Goal: Task Accomplishment & Management: Complete application form

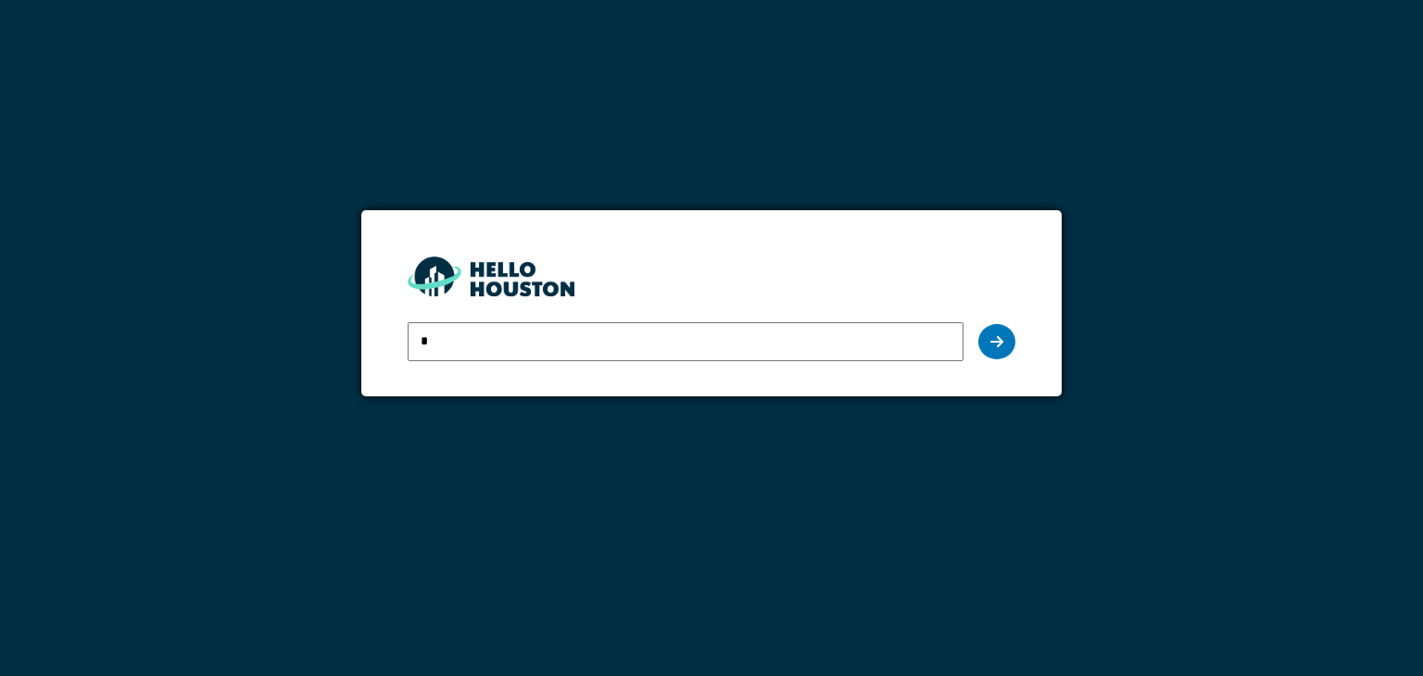
type input "**********"
click at [992, 341] on icon at bounding box center [996, 341] width 13 height 15
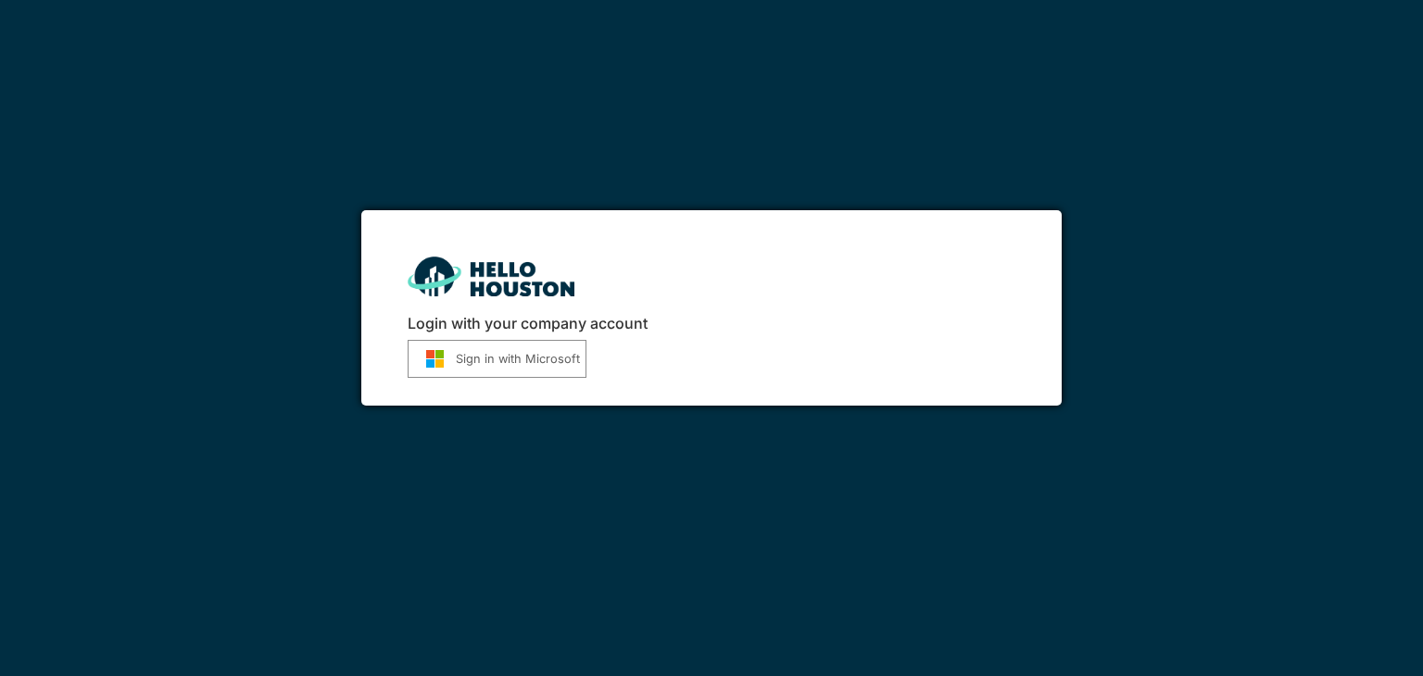
click at [537, 357] on button "Sign in with Microsoft" at bounding box center [497, 359] width 179 height 38
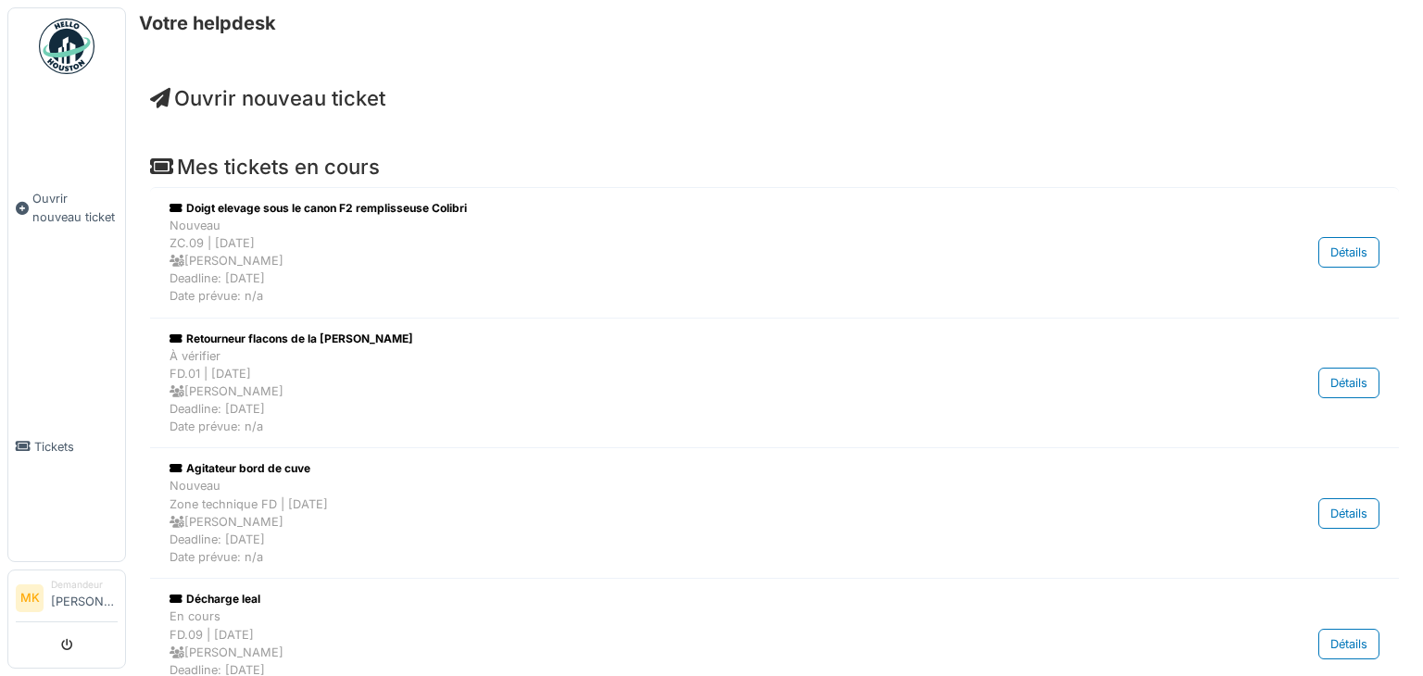
click at [85, 205] on span "Ouvrir nouveau ticket" at bounding box center [74, 207] width 85 height 35
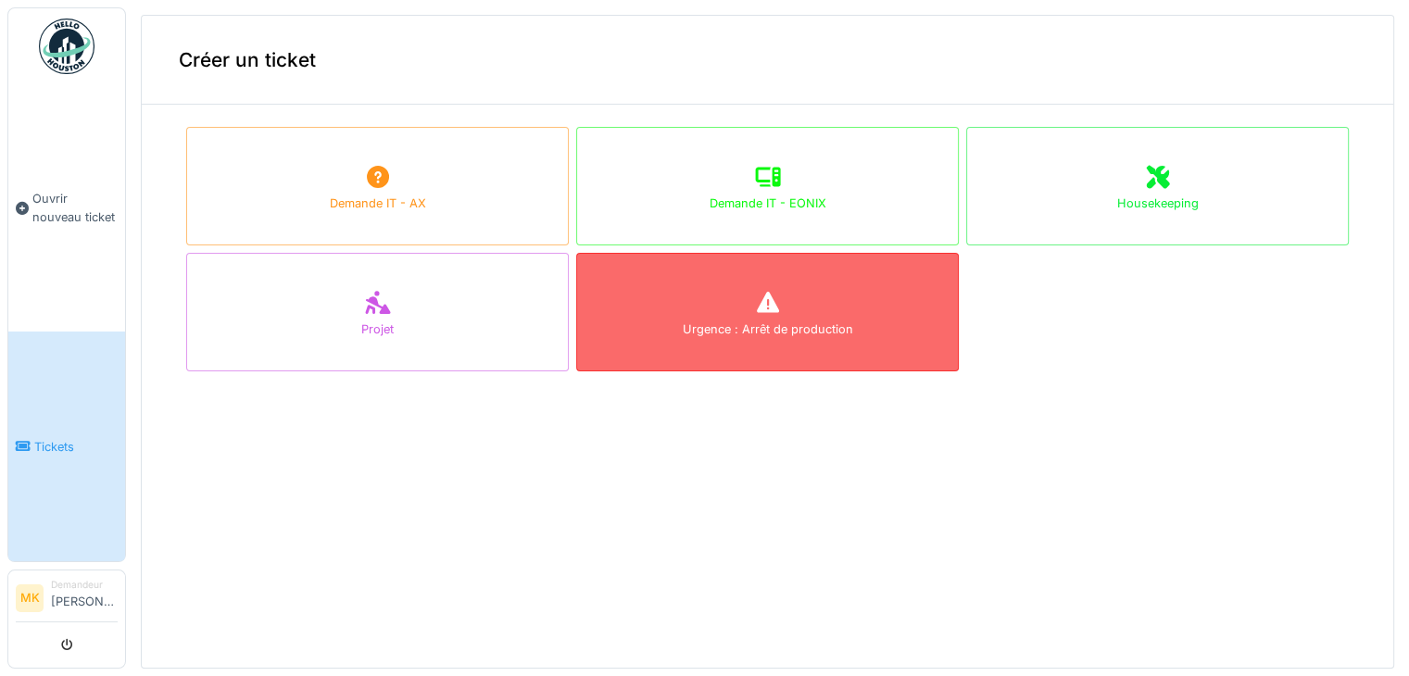
click at [756, 307] on icon at bounding box center [767, 302] width 22 height 21
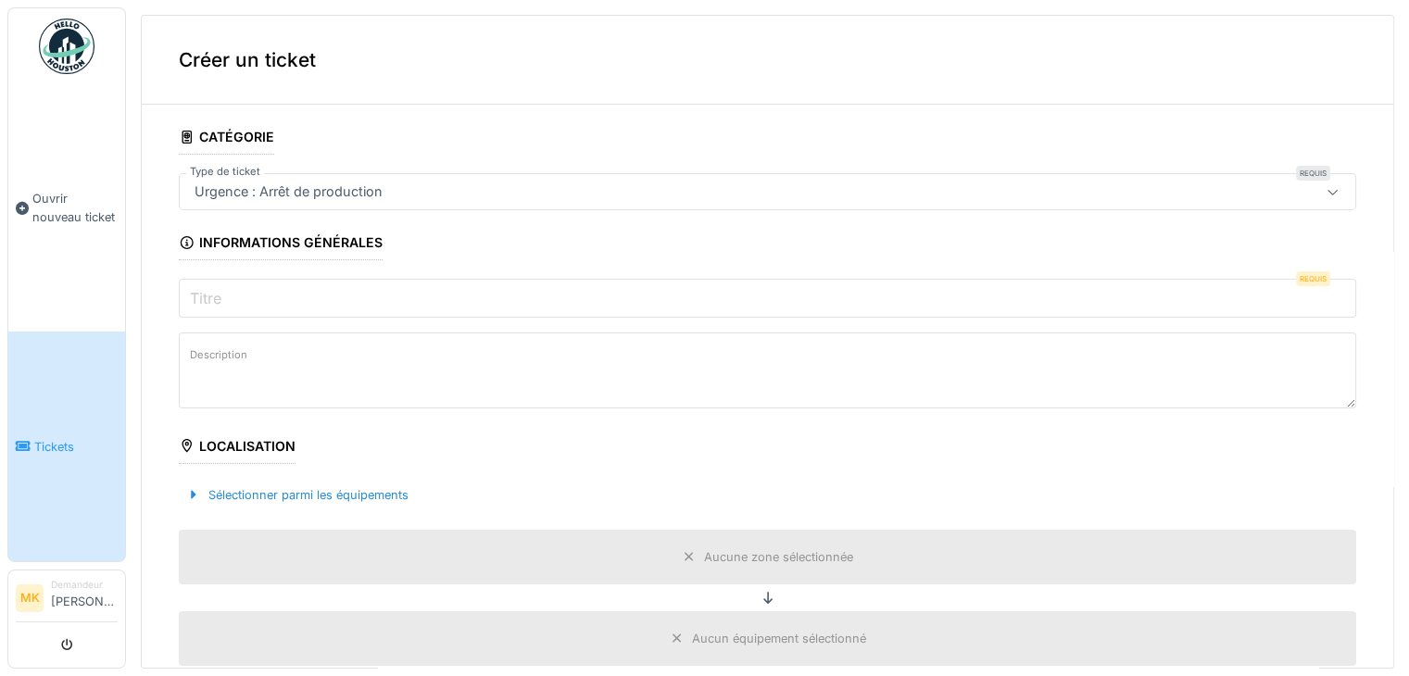
click at [221, 294] on label "Titre" at bounding box center [205, 298] width 39 height 22
click at [221, 294] on input "Titre" at bounding box center [768, 298] width 1178 height 39
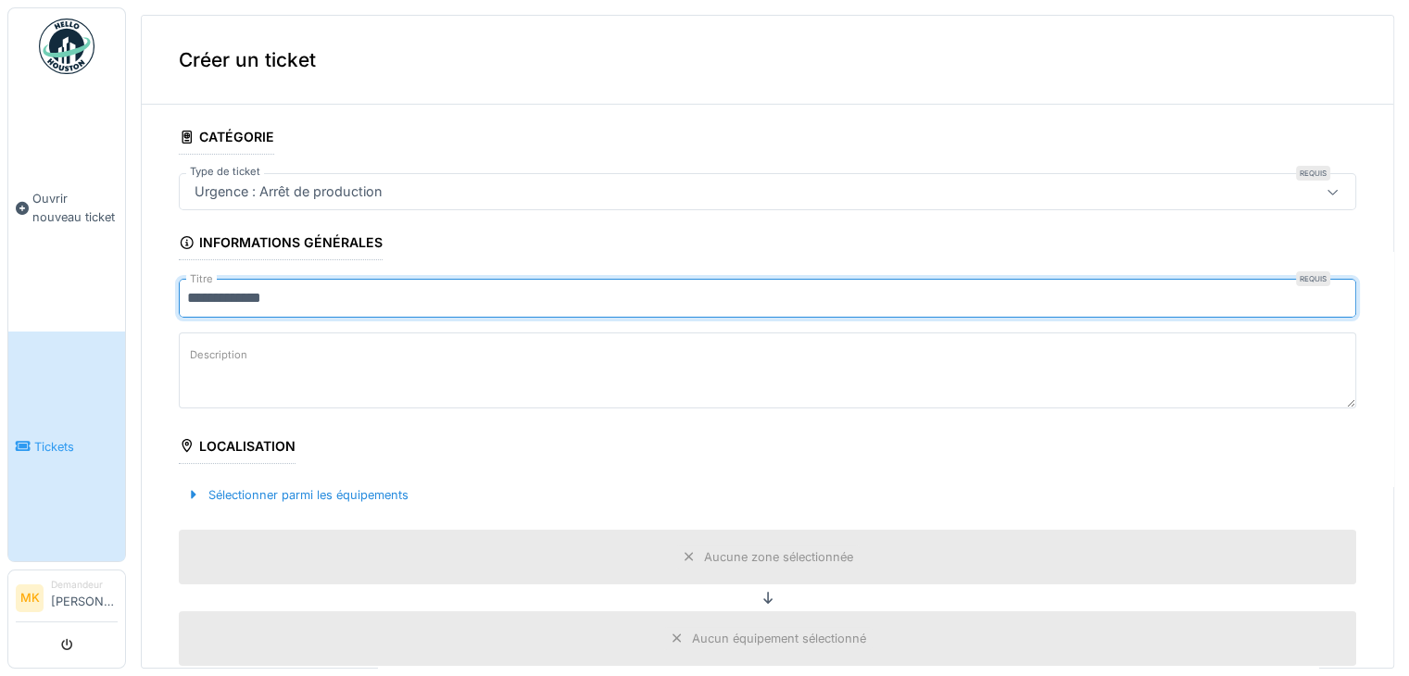
type input "**********"
click at [242, 347] on label "Description" at bounding box center [218, 355] width 65 height 23
click at [242, 347] on textarea "Description" at bounding box center [768, 371] width 1178 height 76
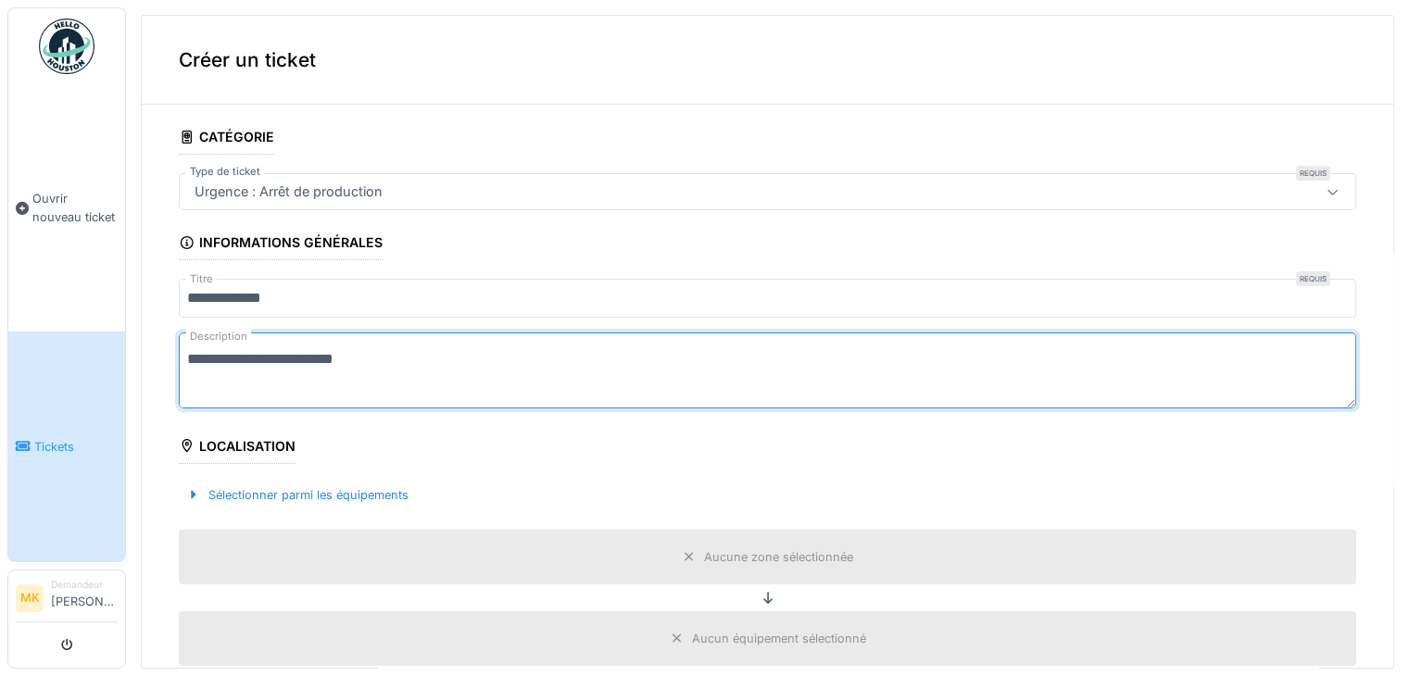
type textarea "**********"
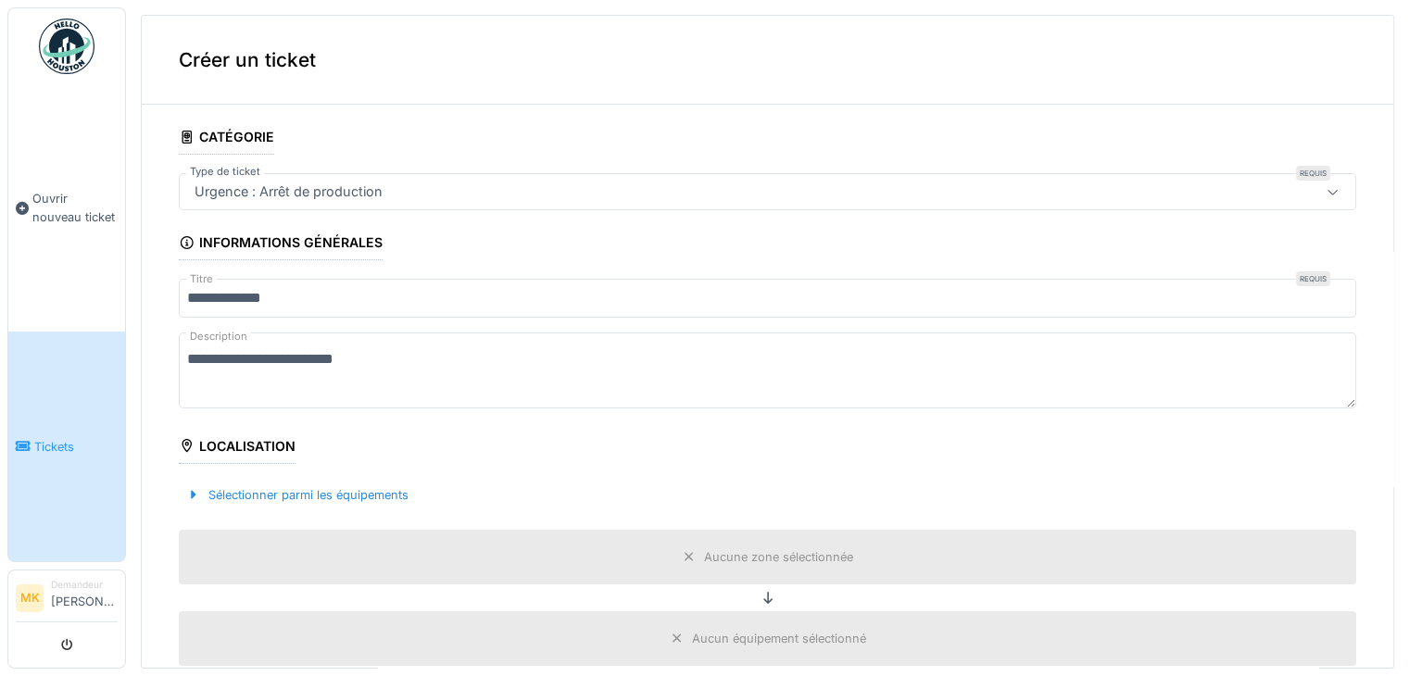
click at [270, 450] on div "Localisation" at bounding box center [237, 448] width 117 height 31
click at [335, 497] on div "Sélectionner parmi les équipements" at bounding box center [297, 495] width 237 height 25
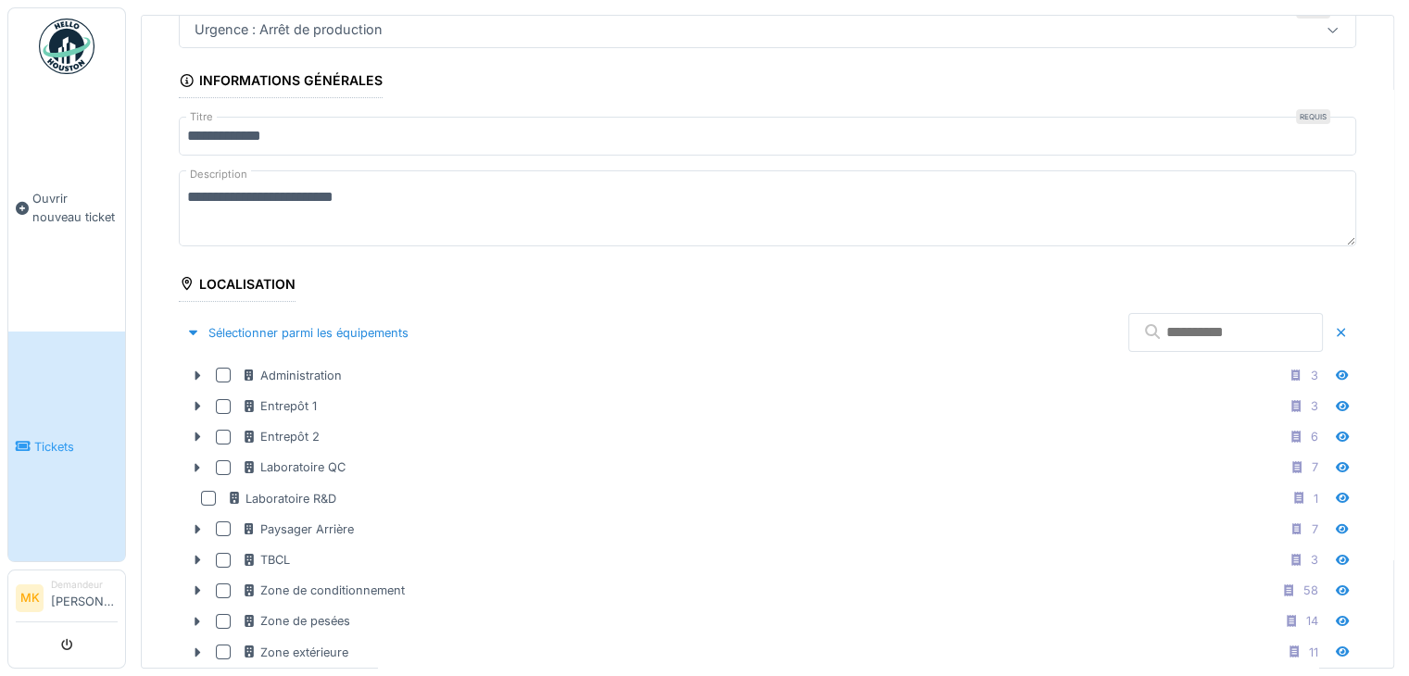
scroll to position [278, 0]
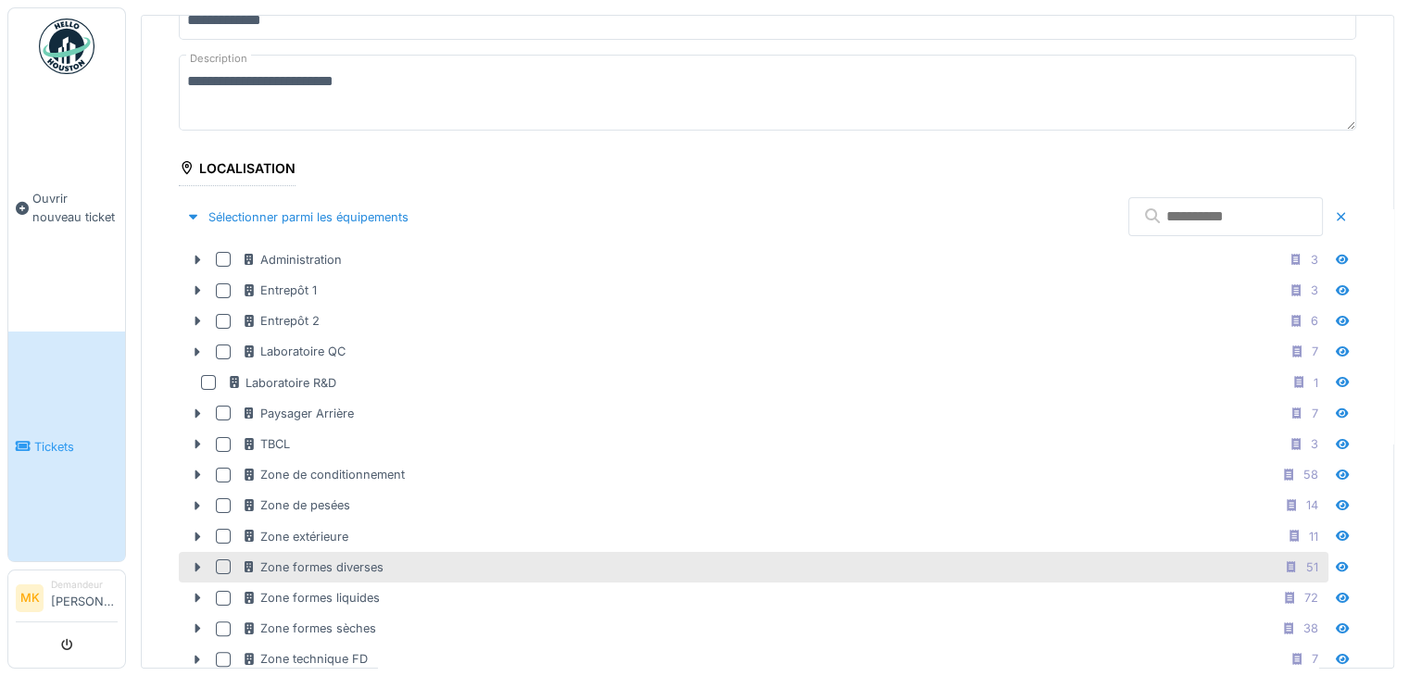
click at [215, 557] on div "Zone formes diverses 51" at bounding box center [754, 567] width 1150 height 31
click at [202, 561] on icon at bounding box center [197, 567] width 15 height 12
click at [217, 561] on div at bounding box center [223, 567] width 15 height 15
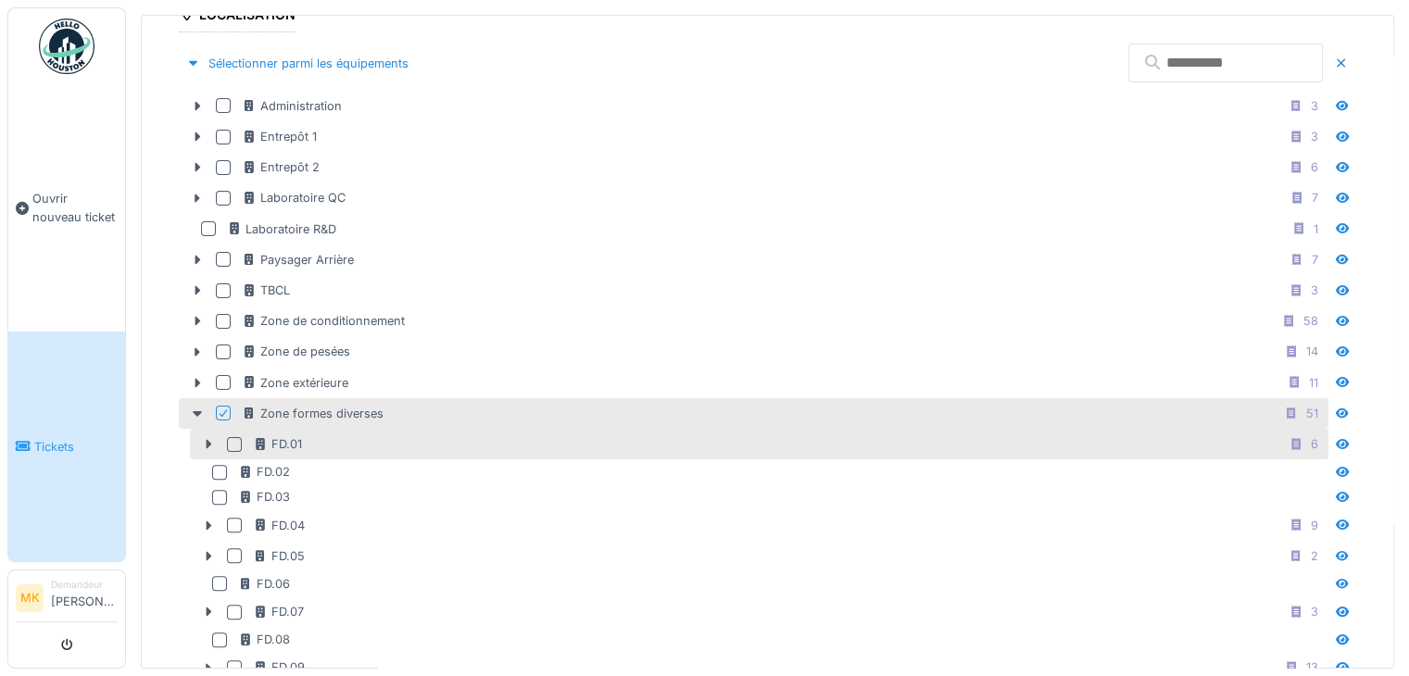
scroll to position [463, 0]
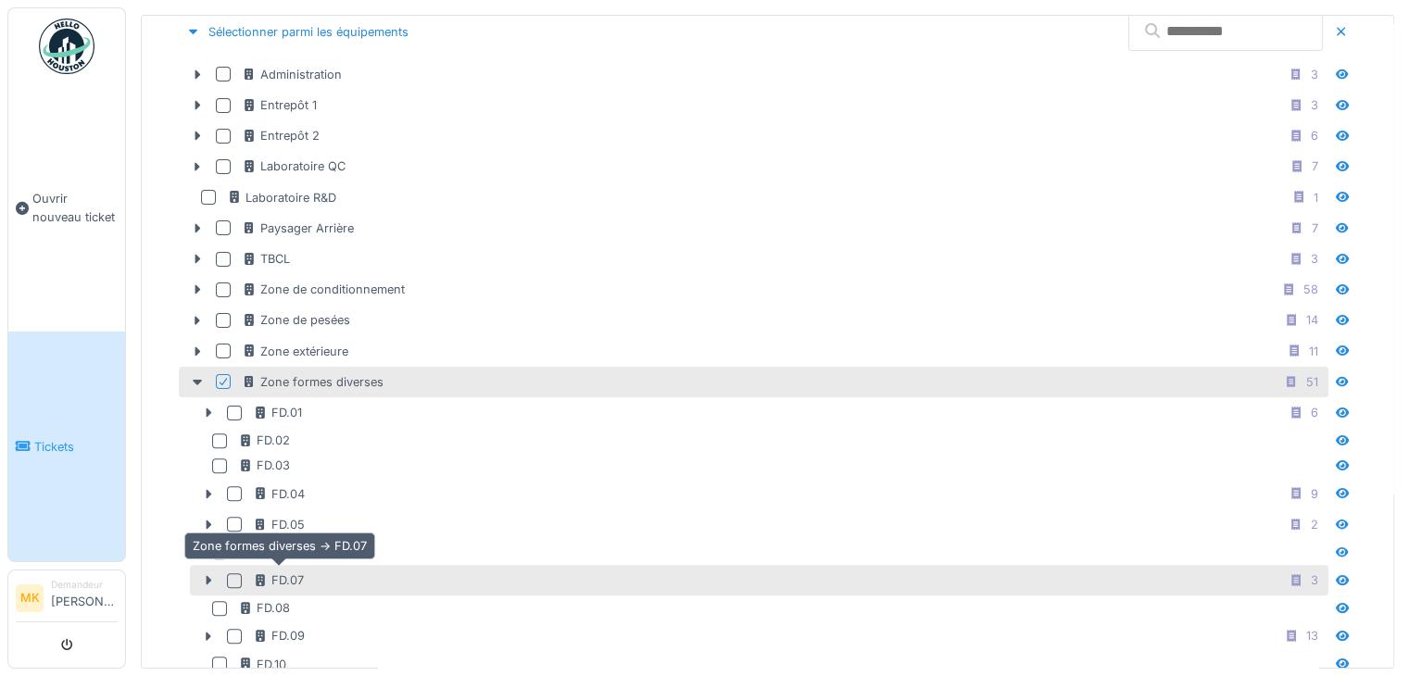
click at [296, 572] on div "FD.07" at bounding box center [278, 581] width 51 height 18
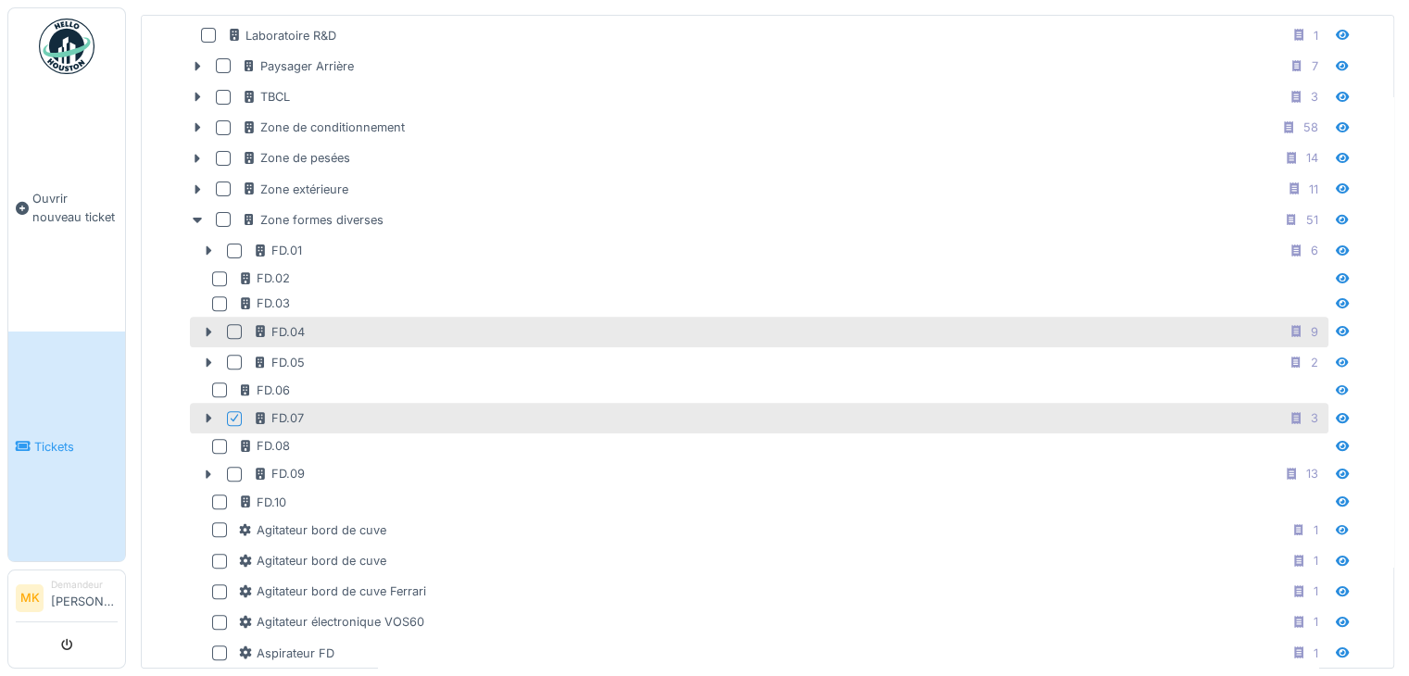
scroll to position [658, 0]
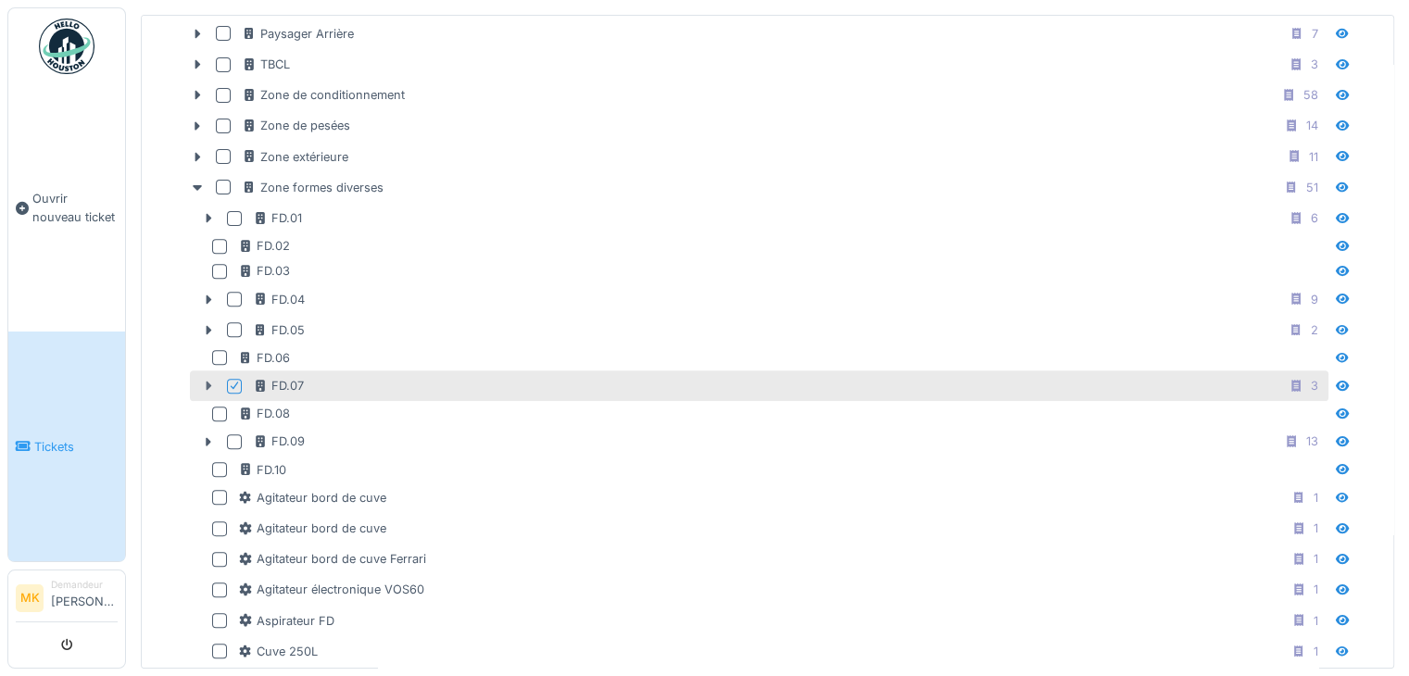
click at [208, 382] on icon at bounding box center [210, 386] width 6 height 9
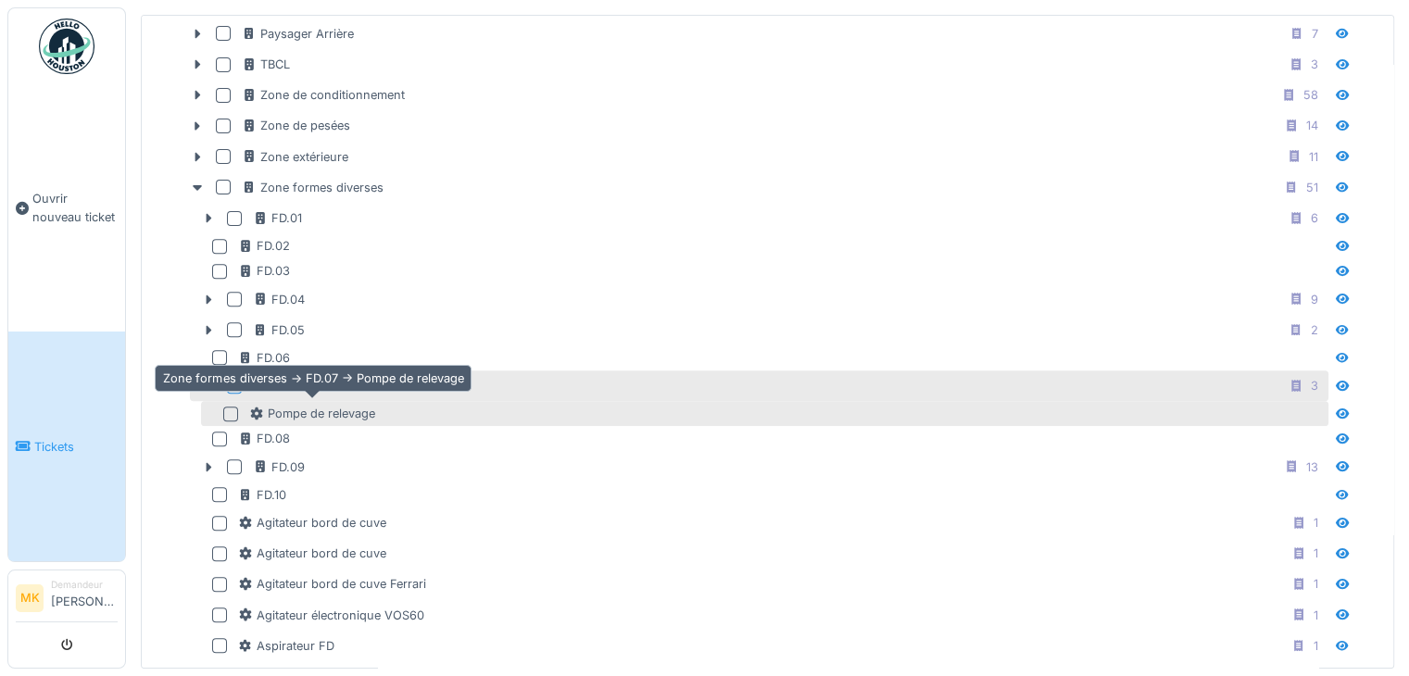
click at [318, 412] on div "Pompe de relevage" at bounding box center [312, 414] width 126 height 18
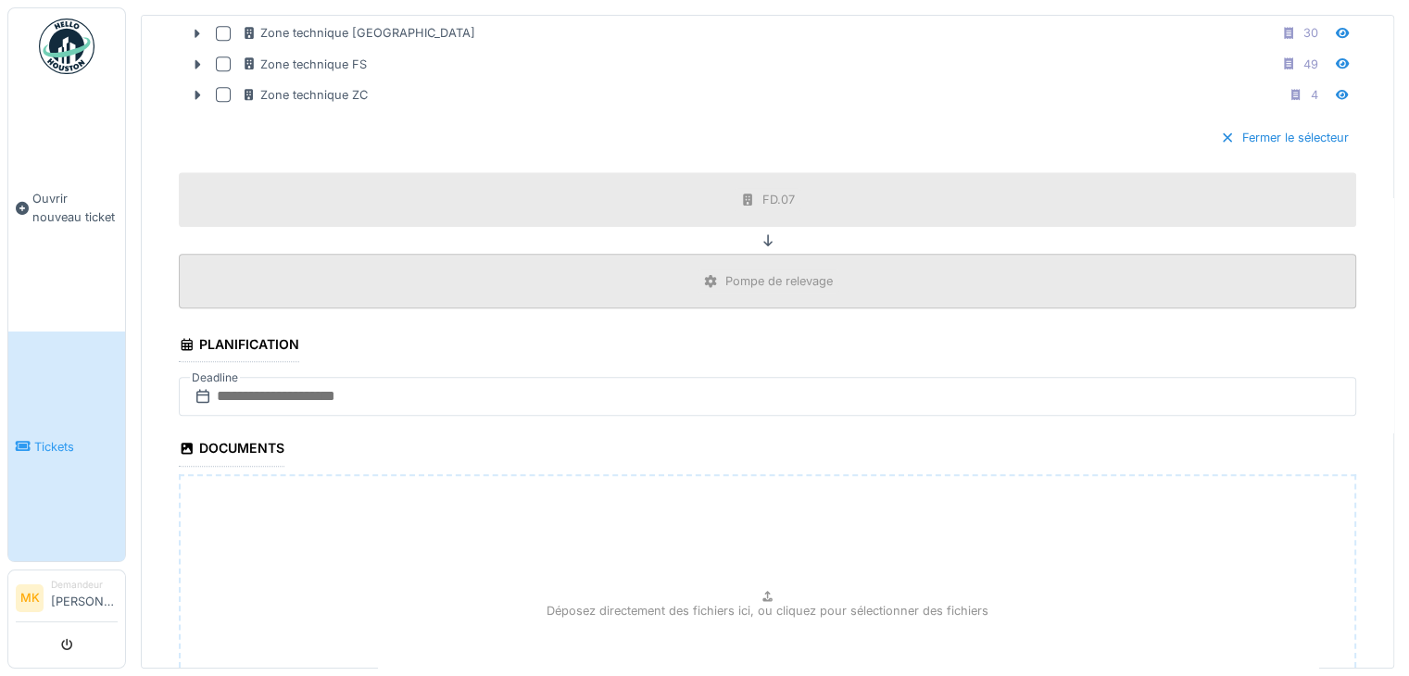
scroll to position [1887, 0]
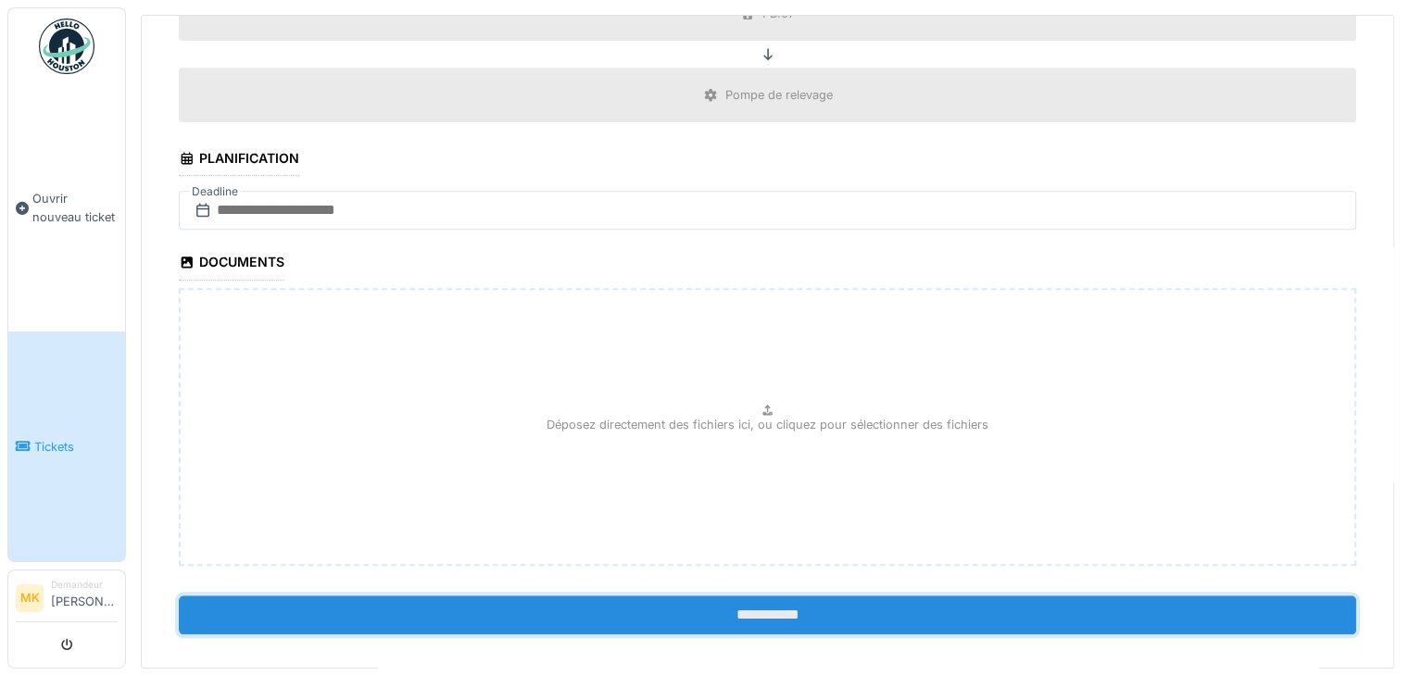
click at [725, 596] on input "**********" at bounding box center [768, 615] width 1178 height 39
